Goal: Transaction & Acquisition: Download file/media

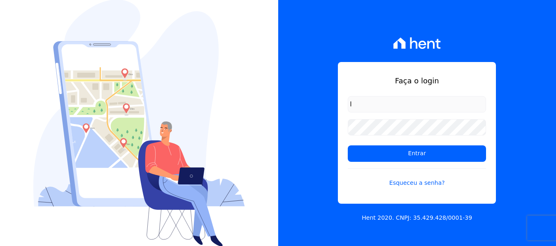
type input "[PERSON_NAME][EMAIL_ADDRESS][DOMAIN_NAME]"
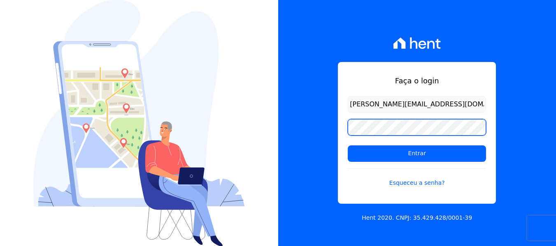
click at [347, 146] on input "Entrar" at bounding box center [416, 154] width 138 height 16
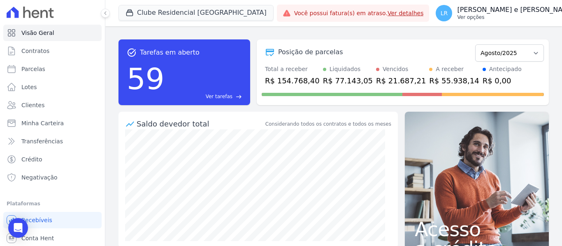
click at [470, 6] on p "Lorena Roberta Fernandes e Fernandes" at bounding box center [516, 10] width 118 height 8
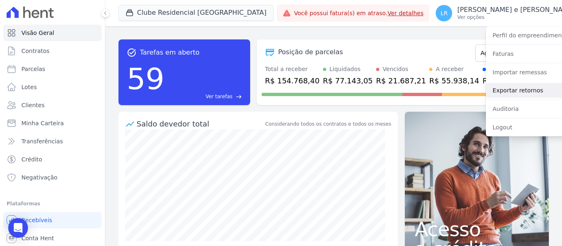
click at [486, 83] on link "Exportar retornos" at bounding box center [538, 90] width 105 height 15
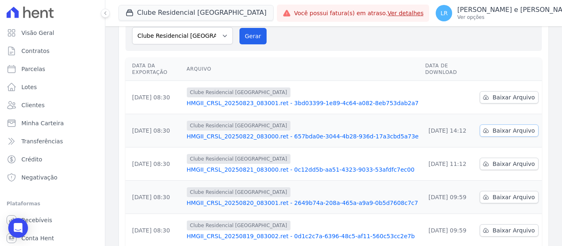
scroll to position [82, 0]
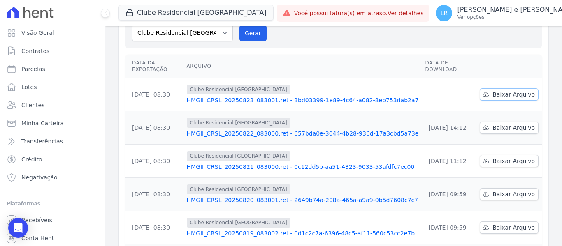
click at [505, 90] on span "Baixar Arquivo" at bounding box center [513, 94] width 42 height 8
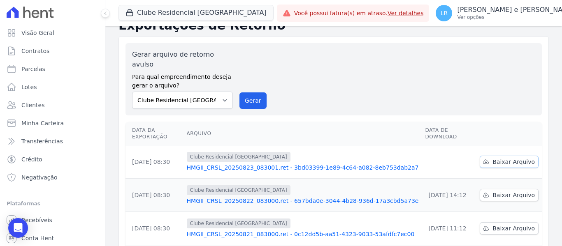
scroll to position [0, 0]
